Goal: Information Seeking & Learning: Learn about a topic

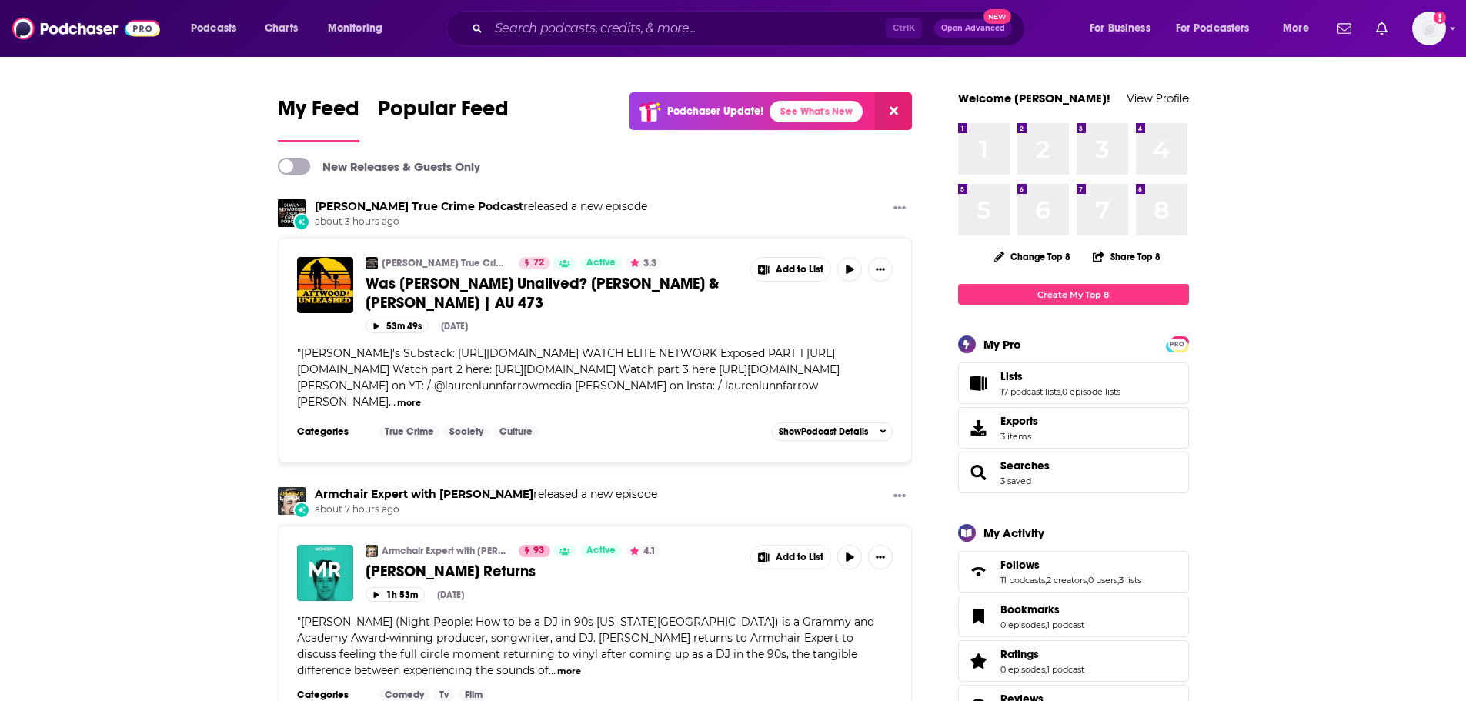
click at [701, 11] on div "Ctrl K Open Advanced New" at bounding box center [735, 28] width 579 height 35
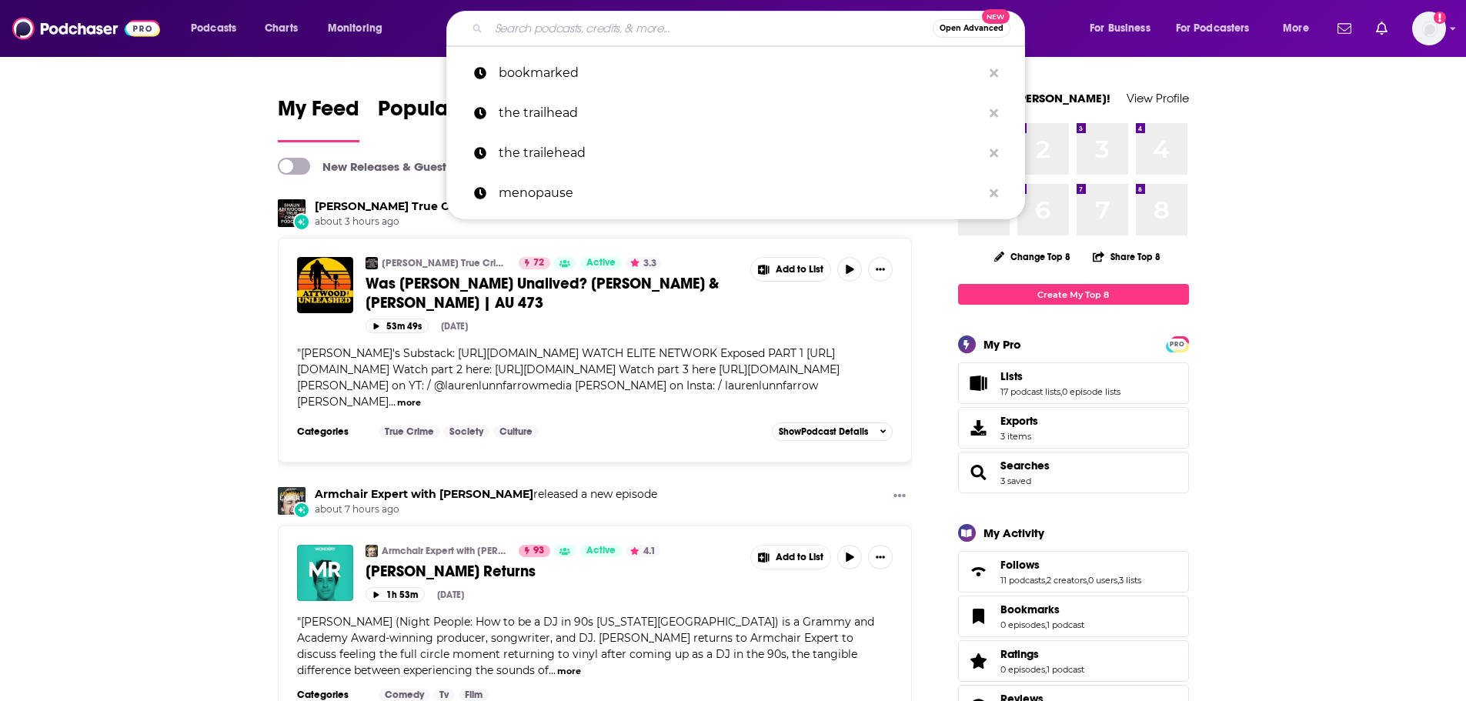
click at [705, 27] on input "Search podcasts, credits, & more..." at bounding box center [711, 28] width 444 height 25
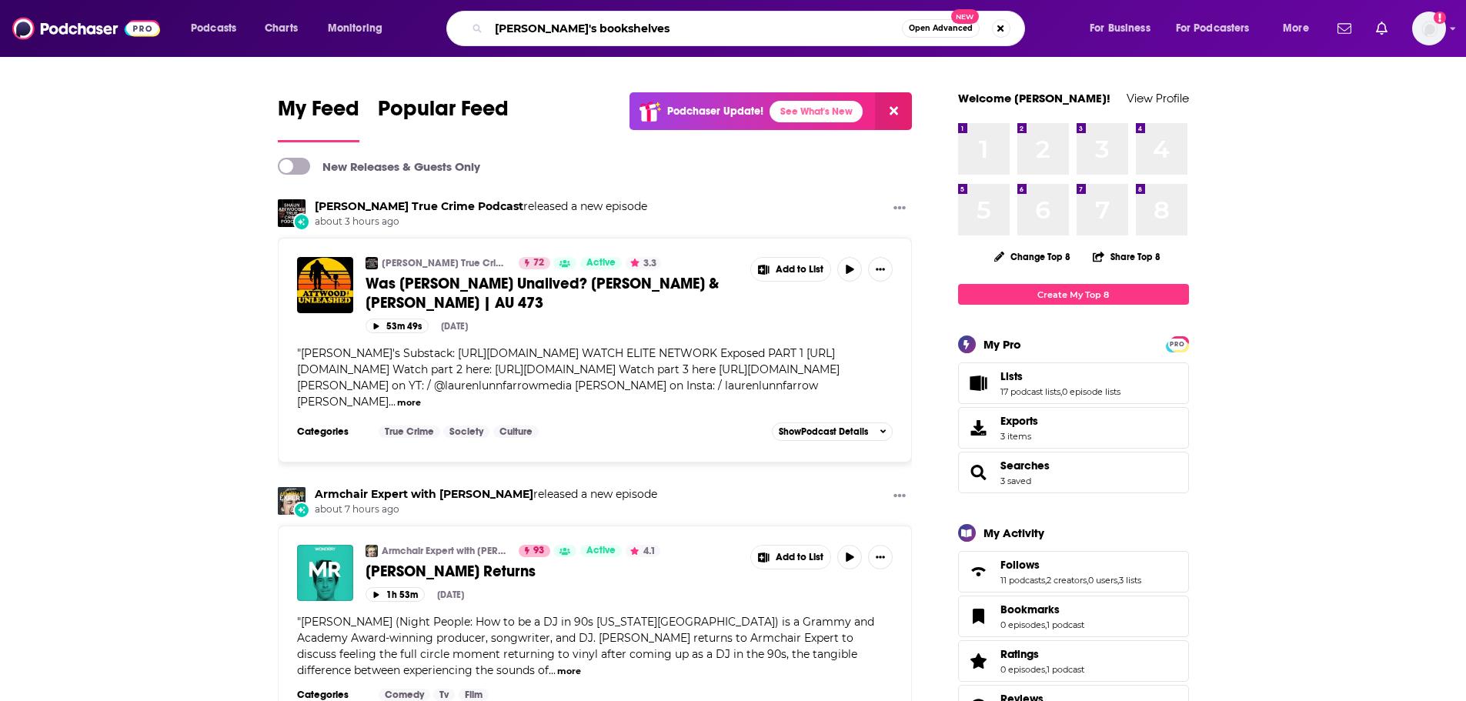
type input "[PERSON_NAME]'s bookshelves"
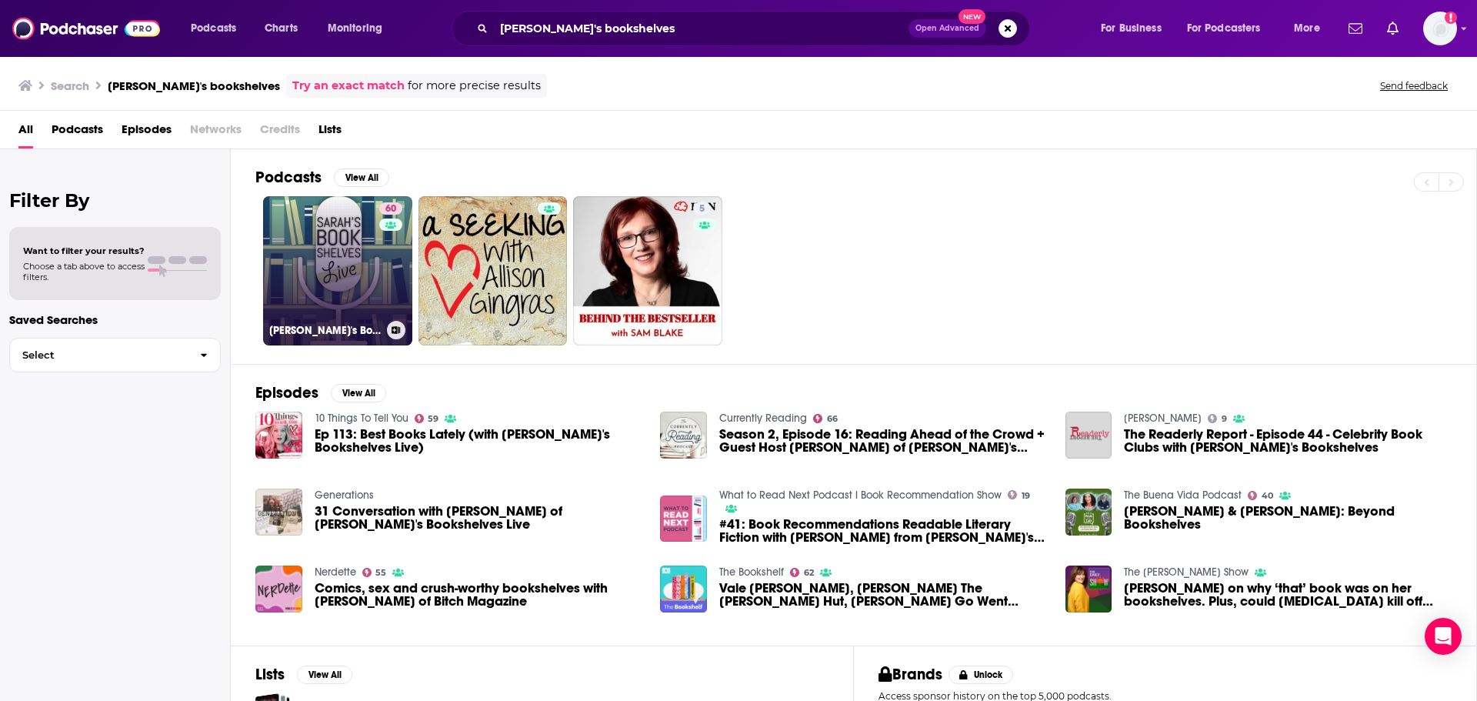
click at [332, 275] on link "60 [PERSON_NAME]'s Bookshelves Live" at bounding box center [337, 270] width 149 height 149
